Goal: Task Accomplishment & Management: Manage account settings

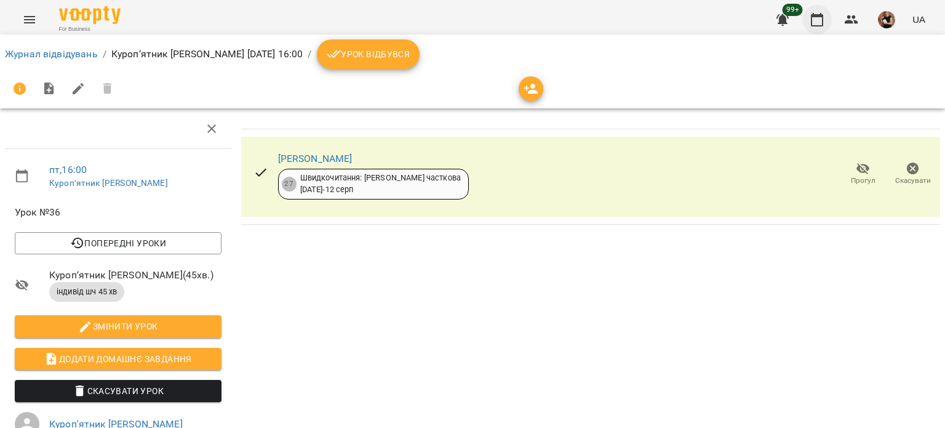
click at [815, 18] on icon "button" at bounding box center [817, 19] width 15 height 15
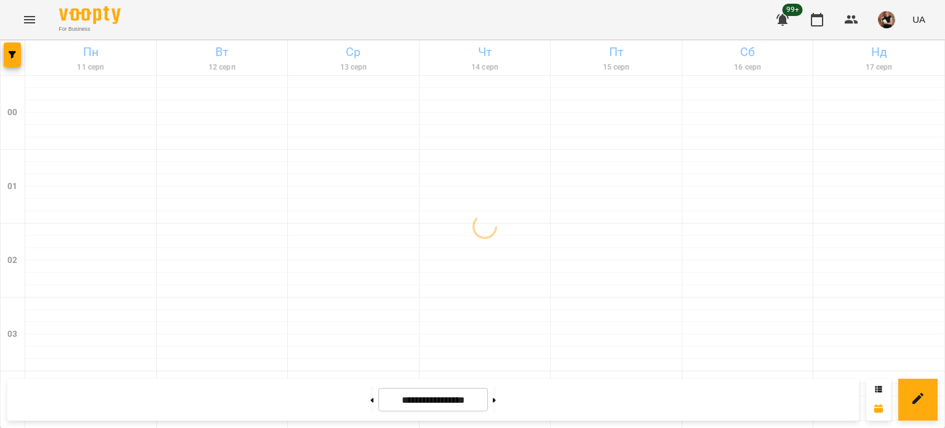
click at [2, 55] on div at bounding box center [13, 58] width 25 height 34
click at [20, 58] on button "button" at bounding box center [12, 54] width 17 height 25
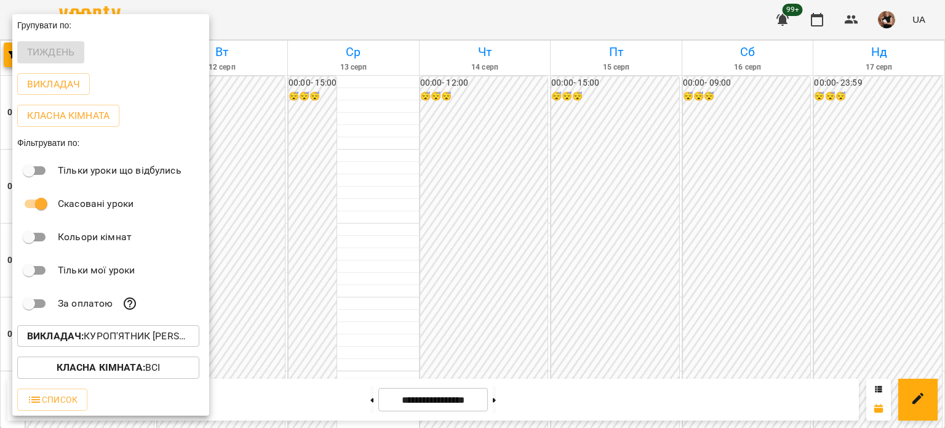
click at [117, 339] on p "Викладач : Куроп'ятник [PERSON_NAME]" at bounding box center [108, 336] width 162 height 15
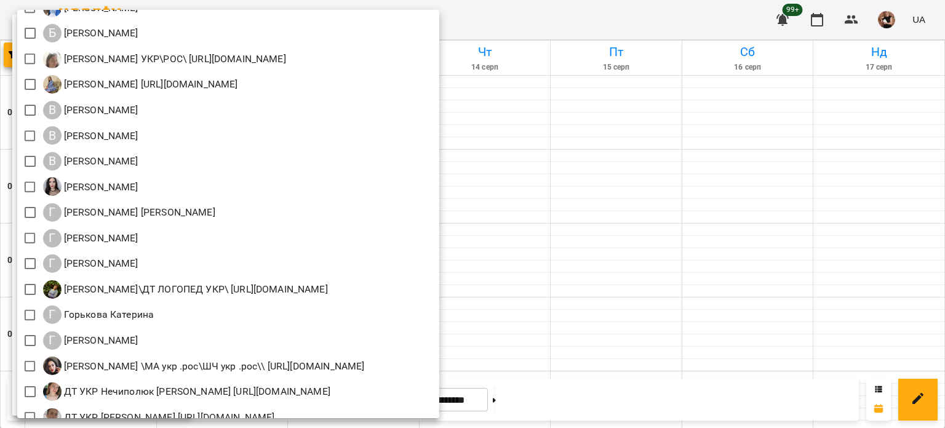
scroll to position [308, 0]
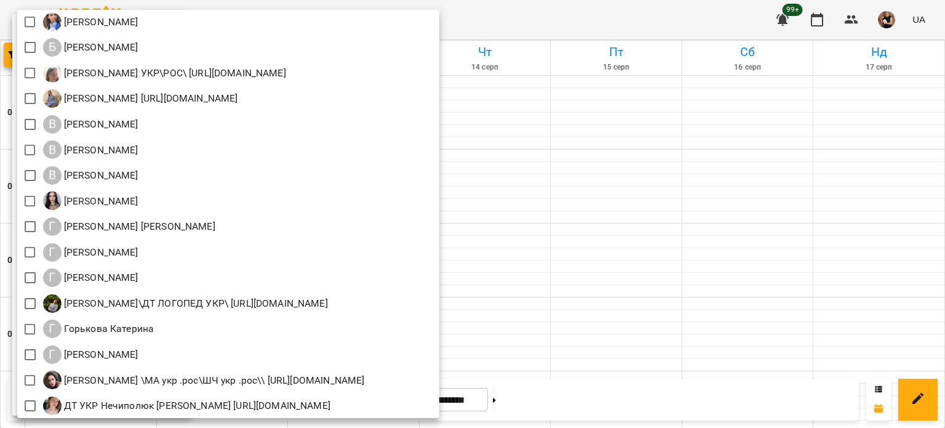
click at [640, 268] on div at bounding box center [472, 214] width 945 height 428
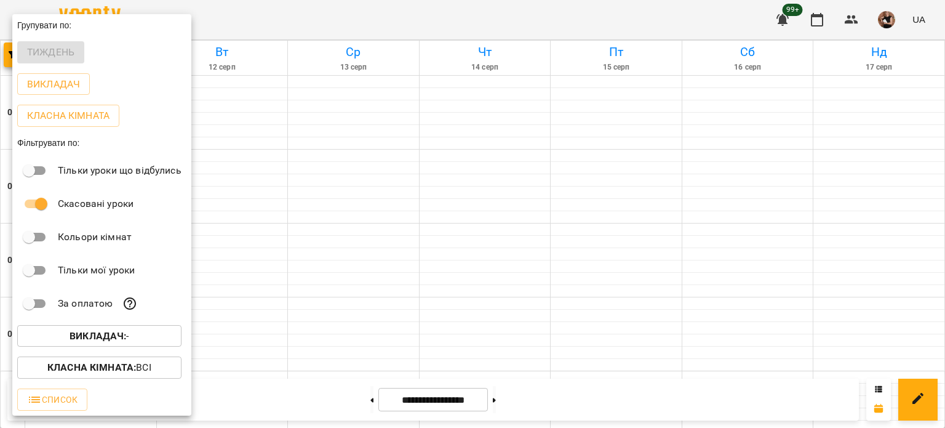
drag, startPoint x: 615, startPoint y: 211, endPoint x: 502, endPoint y: 287, distance: 137.1
click at [615, 211] on div at bounding box center [472, 214] width 945 height 428
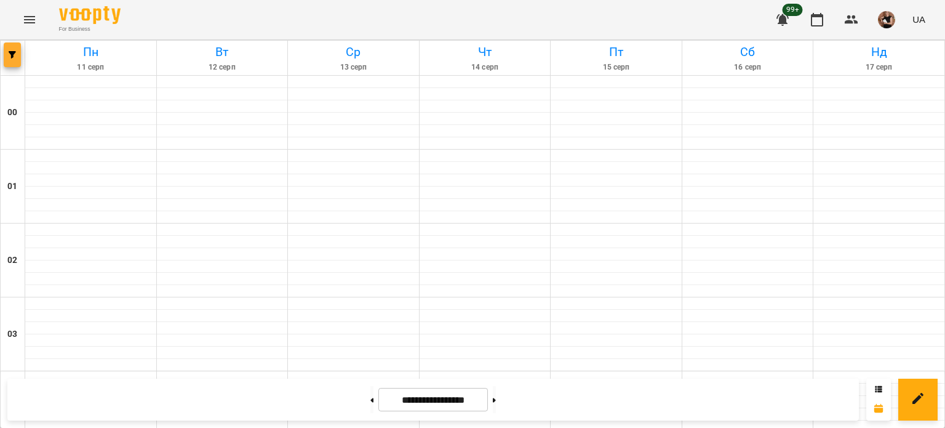
click at [17, 65] on button "button" at bounding box center [12, 54] width 17 height 25
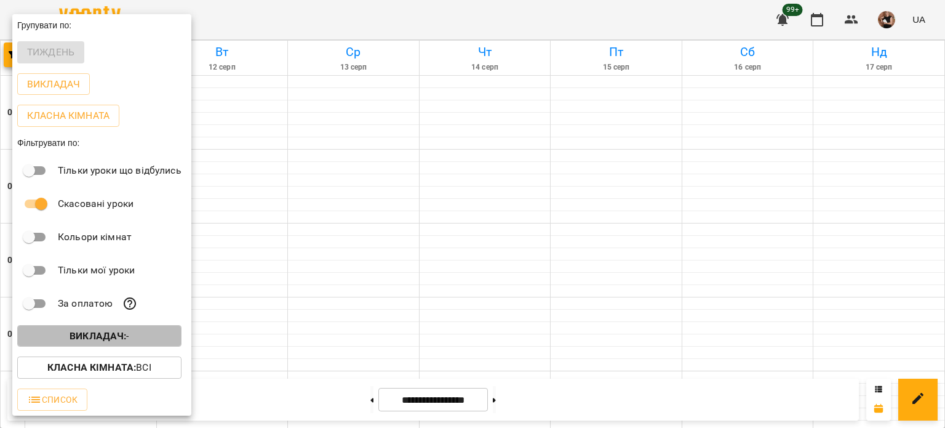
click at [143, 338] on span "Викладач : -" at bounding box center [99, 336] width 145 height 15
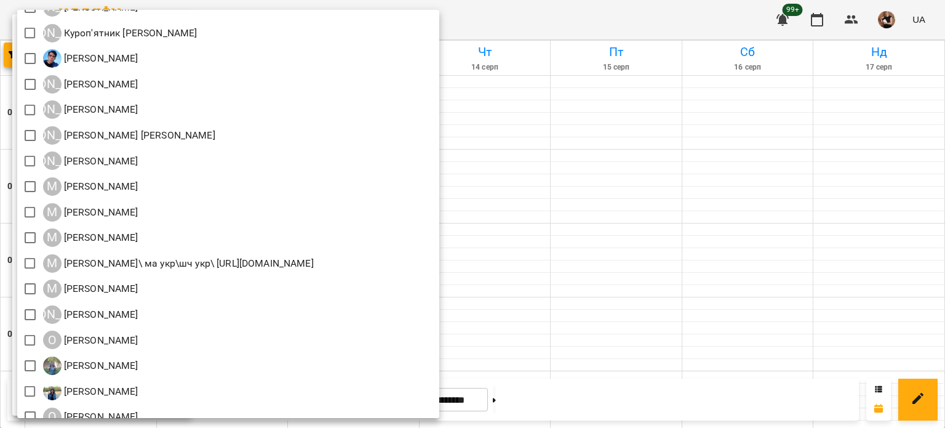
scroll to position [923, 0]
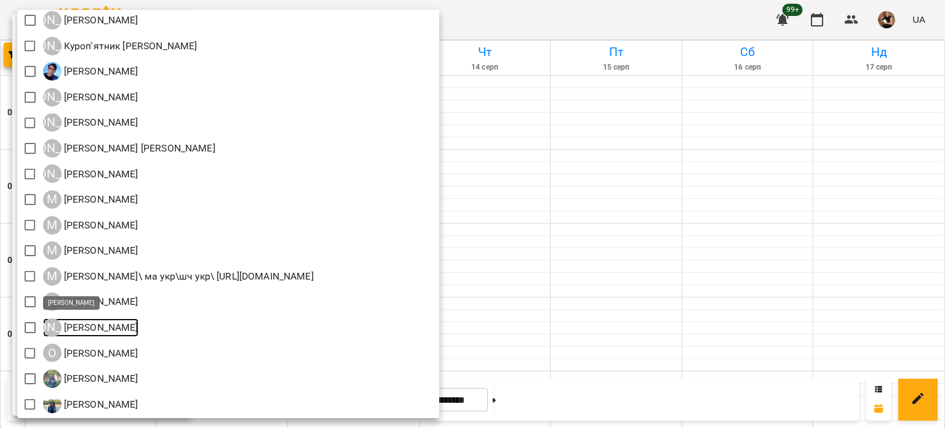
click at [120, 325] on p "[PERSON_NAME]" at bounding box center [100, 327] width 77 height 15
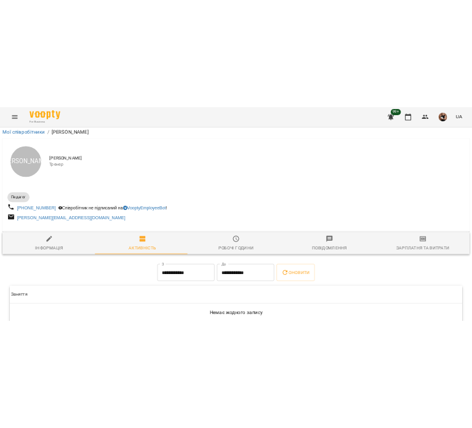
scroll to position [64, 0]
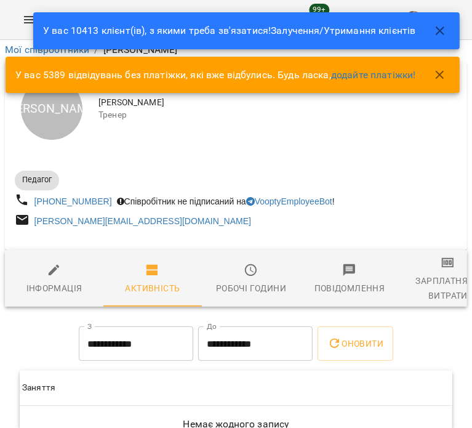
click at [438, 24] on icon "button" at bounding box center [440, 30] width 15 height 15
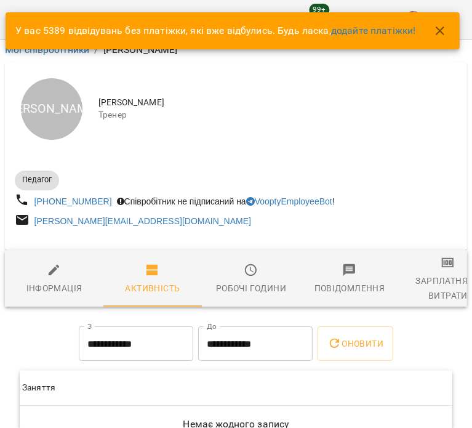
click at [444, 33] on icon "button" at bounding box center [440, 30] width 15 height 15
